Goal: Book appointment/travel/reservation

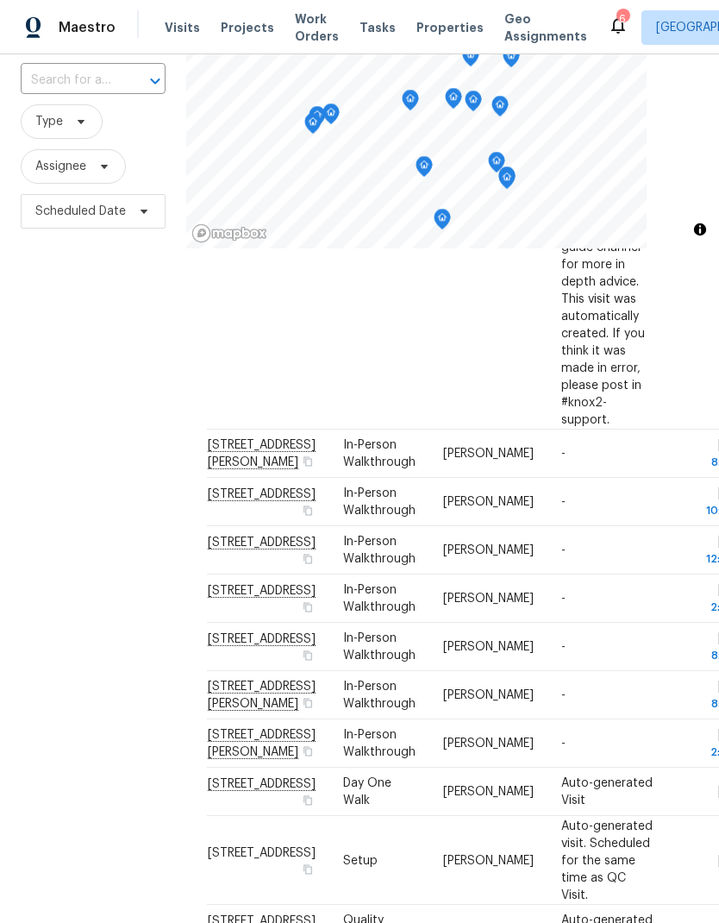
scroll to position [2017, 0]
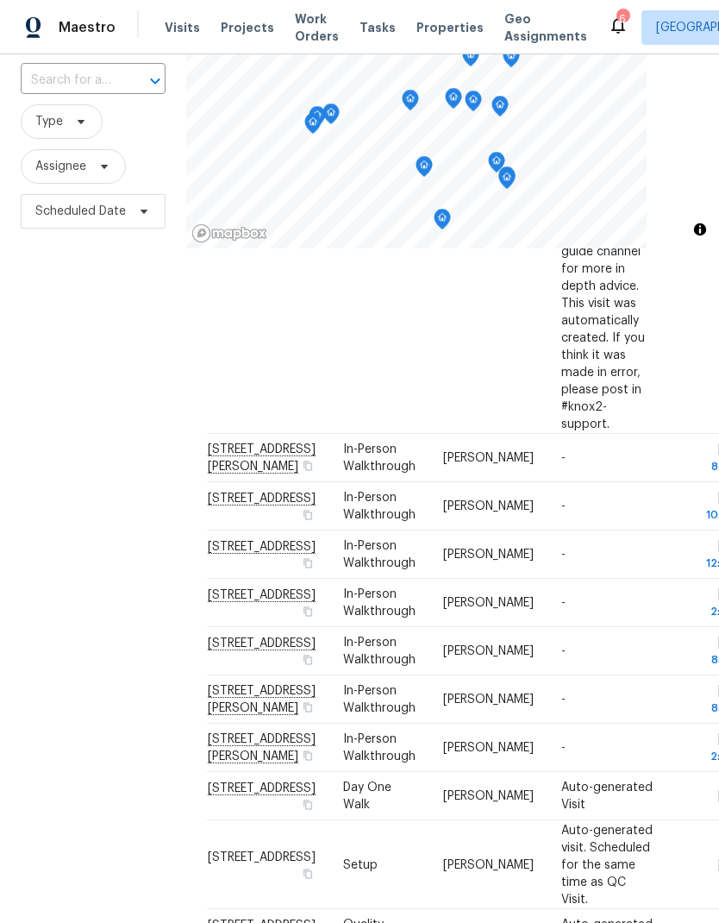
click at [0, 0] on icon at bounding box center [0, 0] width 0 height 0
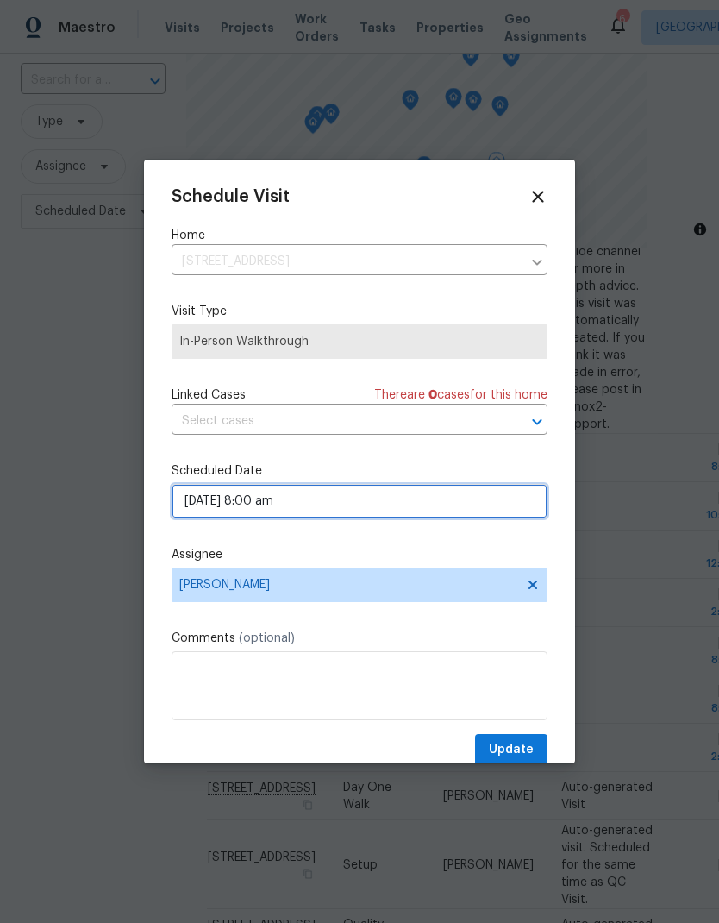
click at [353, 501] on input "[DATE] 8:00 am" at bounding box center [360, 501] width 376 height 34
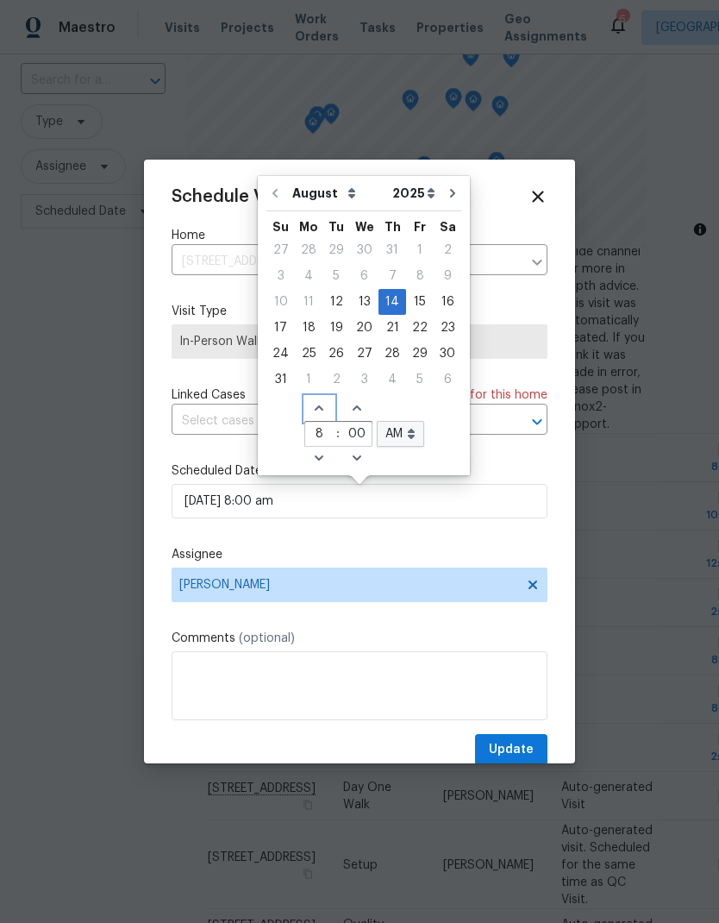
click at [317, 416] on span "Increase hours (12hr clock)" at bounding box center [319, 409] width 28 height 24
type input "[DATE] 9:00 am"
type input "9"
click at [317, 415] on span "Increase hours (12hr clock)" at bounding box center [319, 409] width 28 height 24
type input "[DATE] 10:00 am"
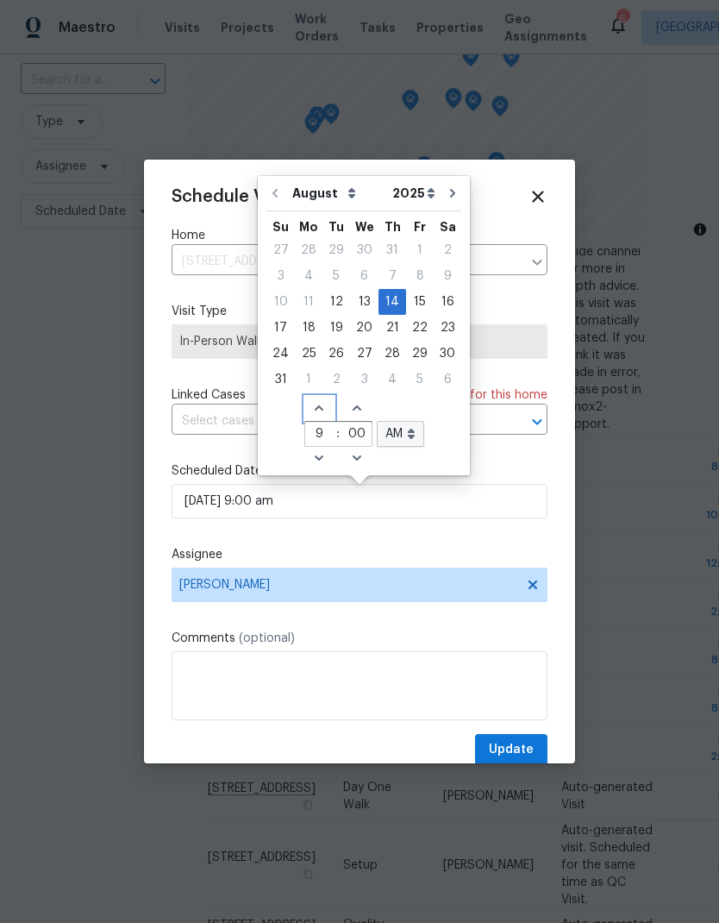
type input "10"
click at [322, 402] on span "Increase hours (12hr clock)" at bounding box center [319, 409] width 28 height 24
type input "[DATE] 11:00 am"
type input "11"
click at [312, 402] on icon "Increase hours (12hr clock)" at bounding box center [319, 408] width 14 height 14
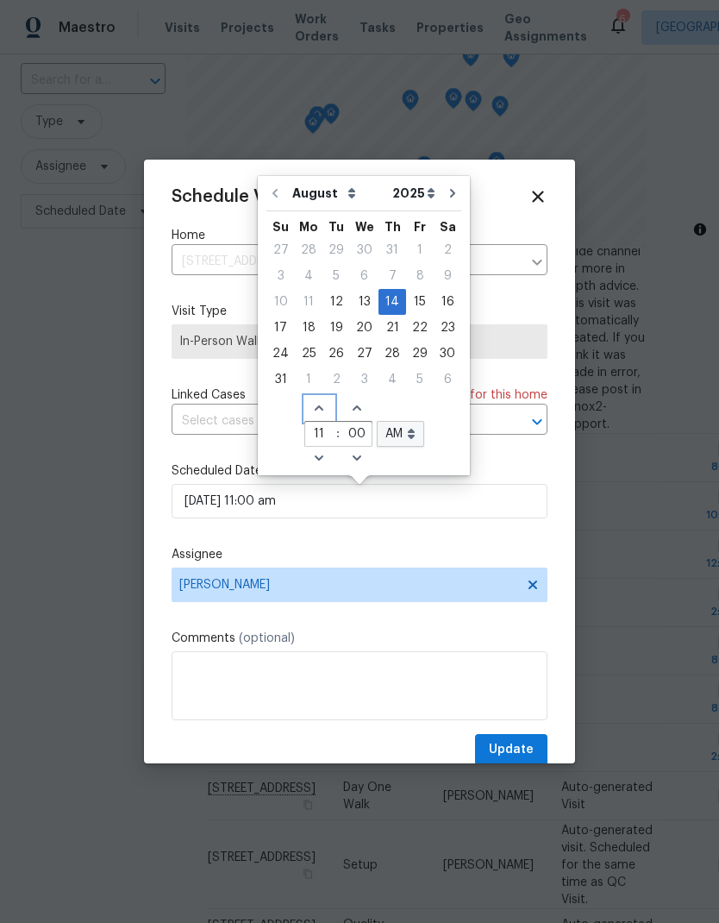
type input "[DATE] 12:00 am"
type input "12"
click at [355, 401] on icon "Increase minutes" at bounding box center [357, 408] width 14 height 14
type input "[DATE] 12:01 am"
type input "01"
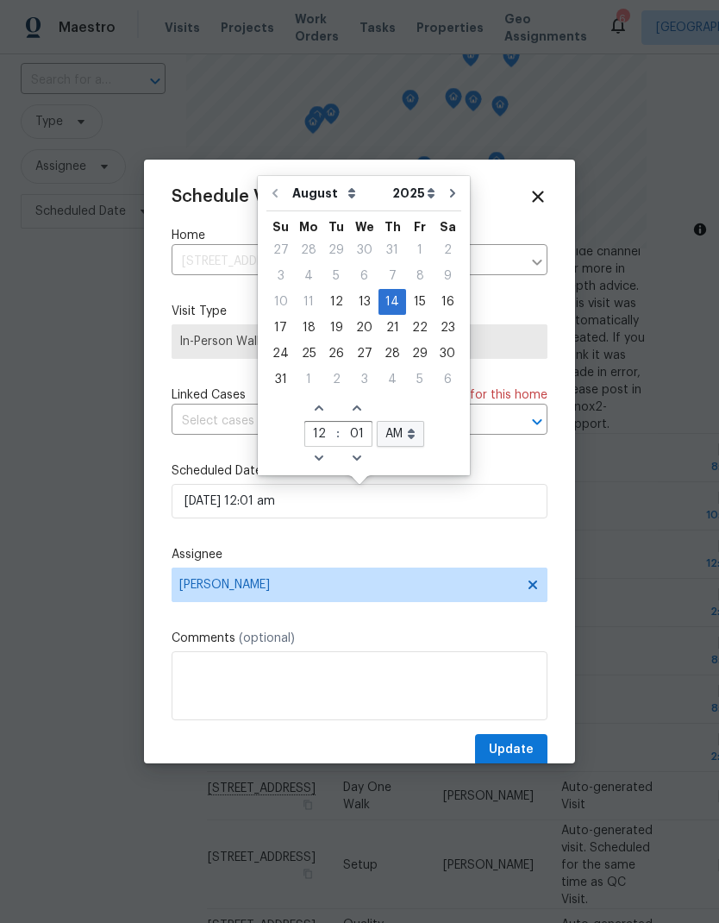
click at [554, 191] on div "Schedule Visit Home [STREET_ADDRESS] ​ Visit Type In-Person Walkthrough Linked …" at bounding box center [359, 461] width 431 height 604
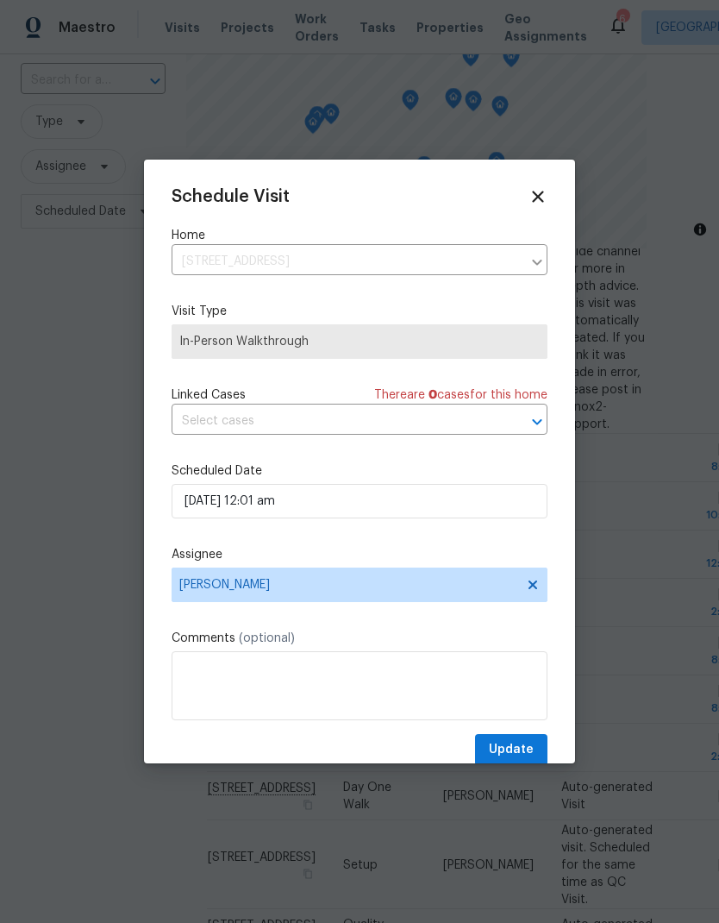
click at [529, 194] on icon at bounding box center [538, 196] width 19 height 19
